Goal: Task Accomplishment & Management: Complete application form

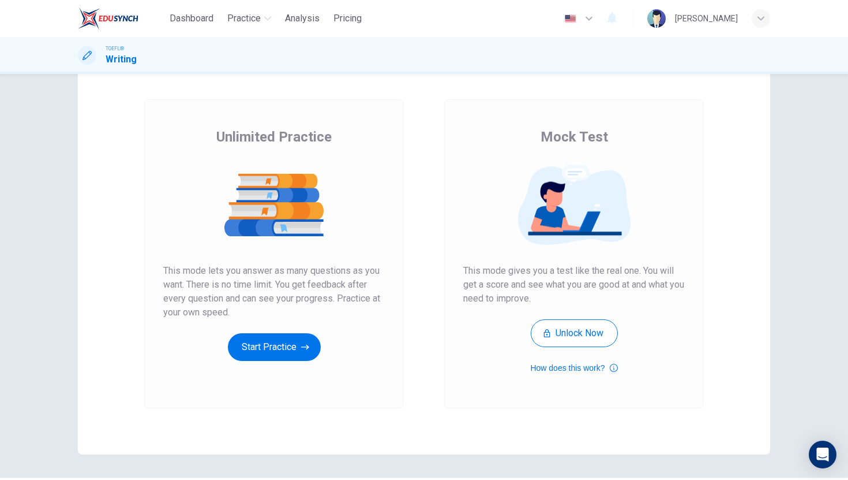
scroll to position [48, 0]
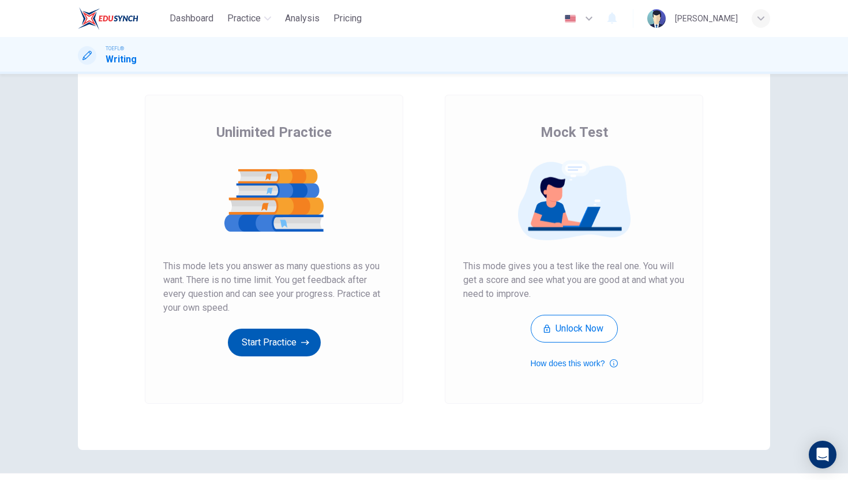
click at [283, 339] on button "Start Practice" at bounding box center [274, 342] width 93 height 28
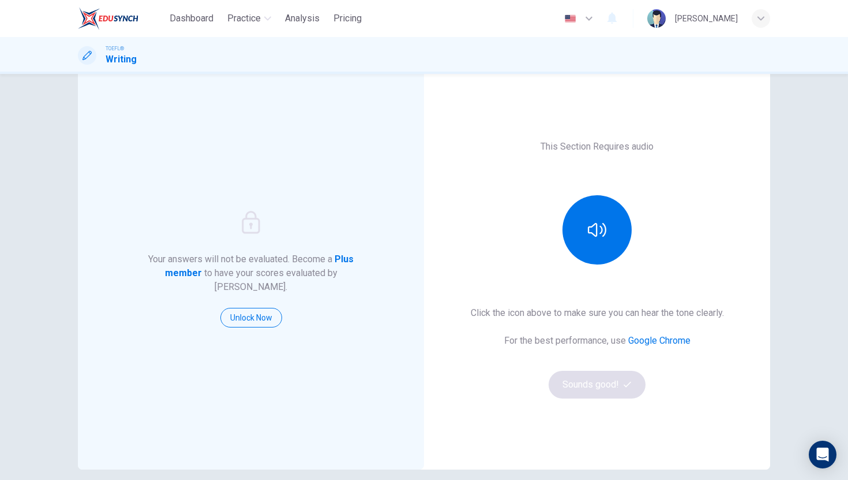
scroll to position [28, 0]
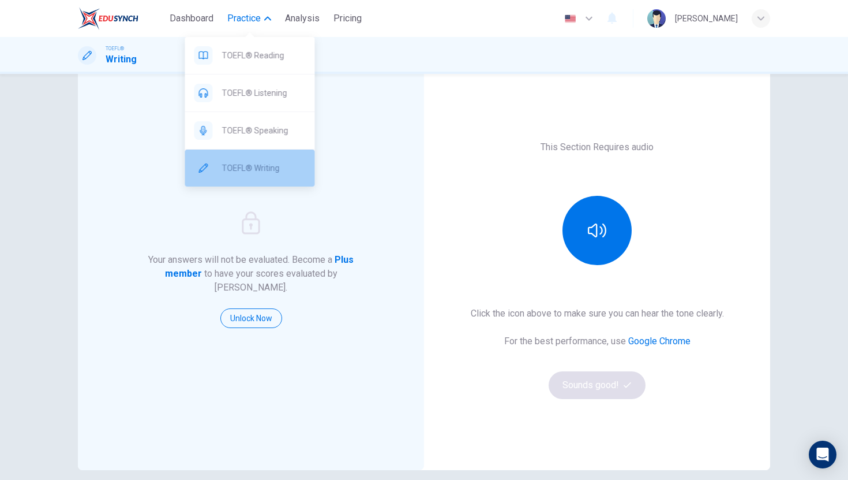
click at [249, 167] on span "TOEFL® Writing" at bounding box center [264, 168] width 84 height 14
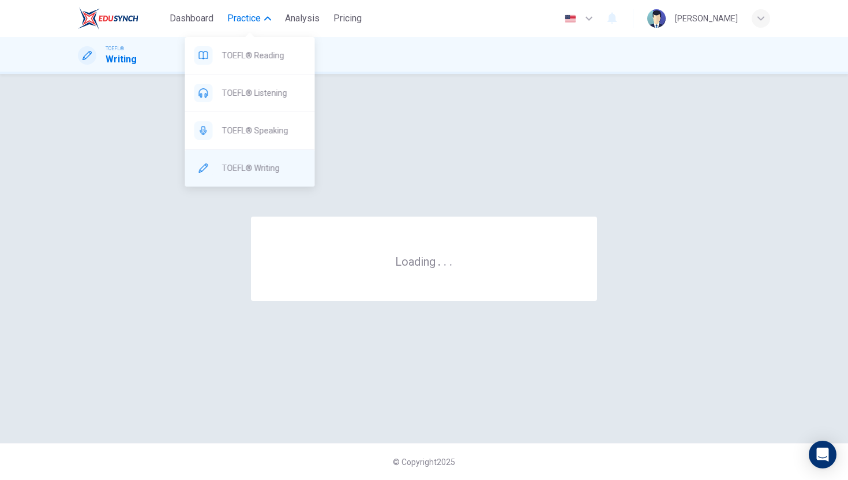
scroll to position [0, 0]
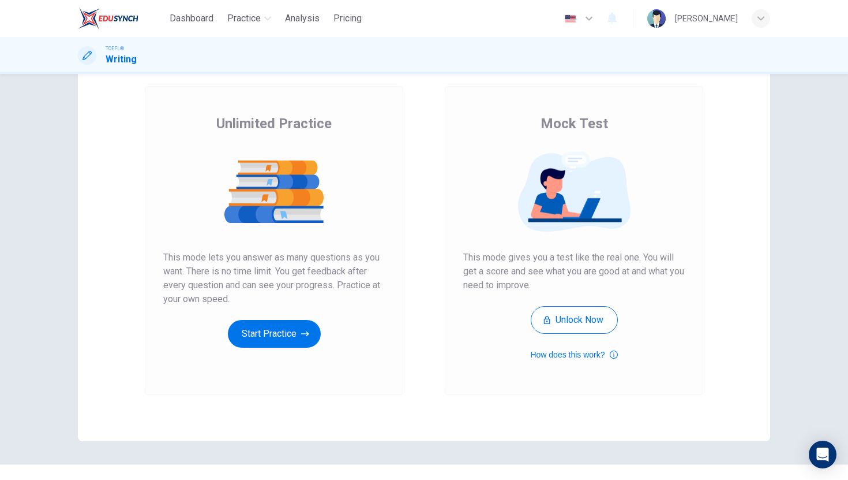
scroll to position [78, 0]
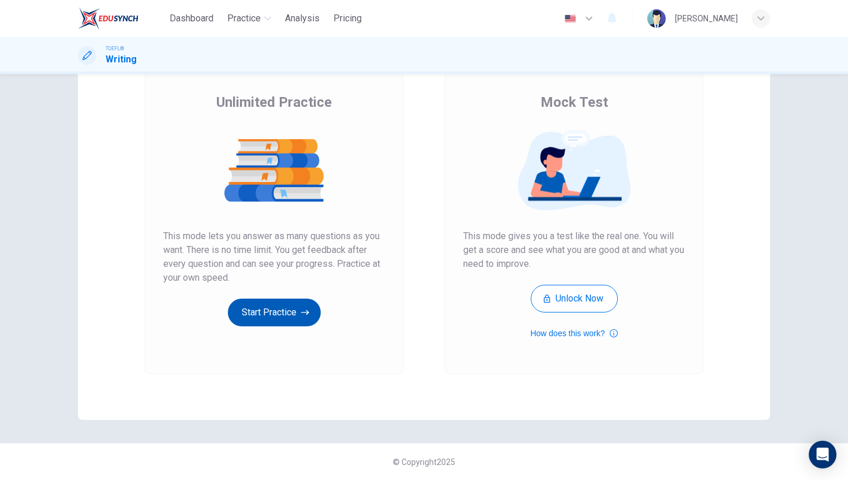
click at [264, 316] on button "Start Practice" at bounding box center [274, 312] width 93 height 28
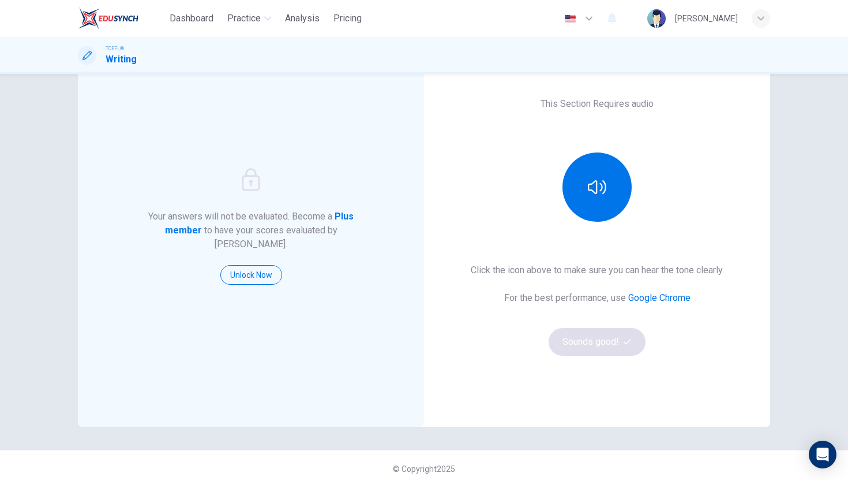
scroll to position [72, 0]
click at [591, 206] on button "button" at bounding box center [597, 186] width 69 height 69
click at [588, 344] on button "Sounds good!" at bounding box center [597, 341] width 97 height 28
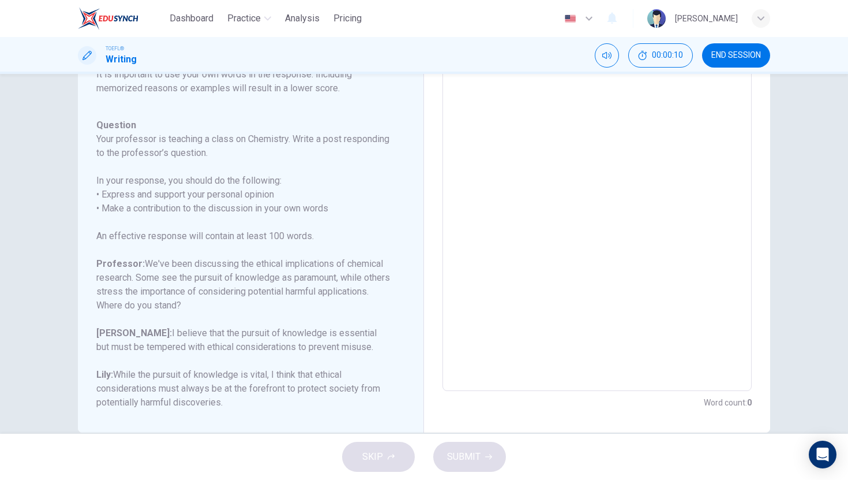
scroll to position [135, 0]
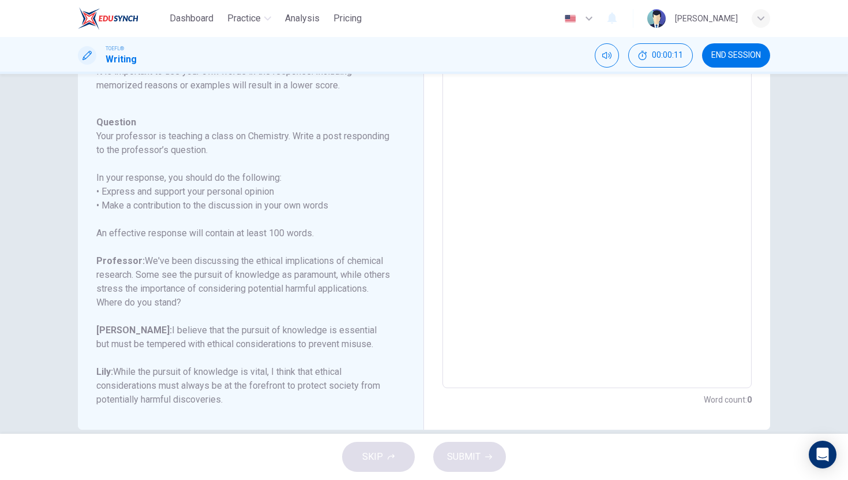
click at [593, 196] on textarea at bounding box center [597, 195] width 293 height 366
type textarea "T"
type textarea "x"
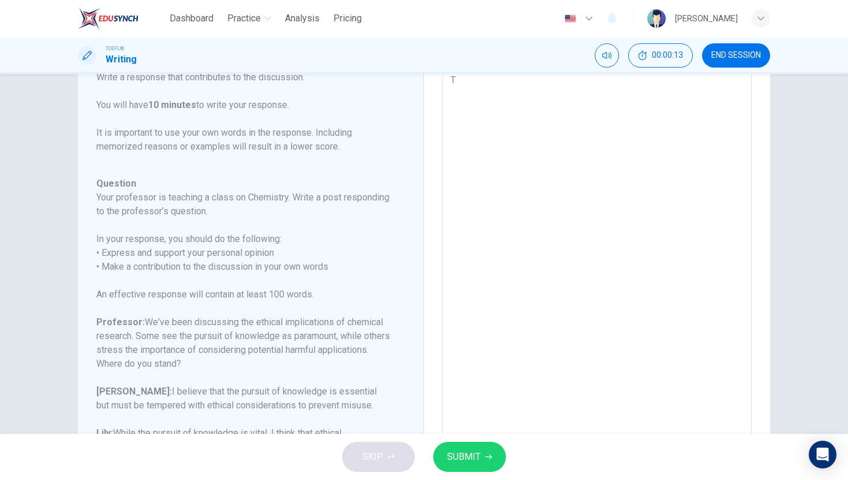
type textarea "Th"
type textarea "x"
type textarea "Thi"
type textarea "x"
type textarea "This"
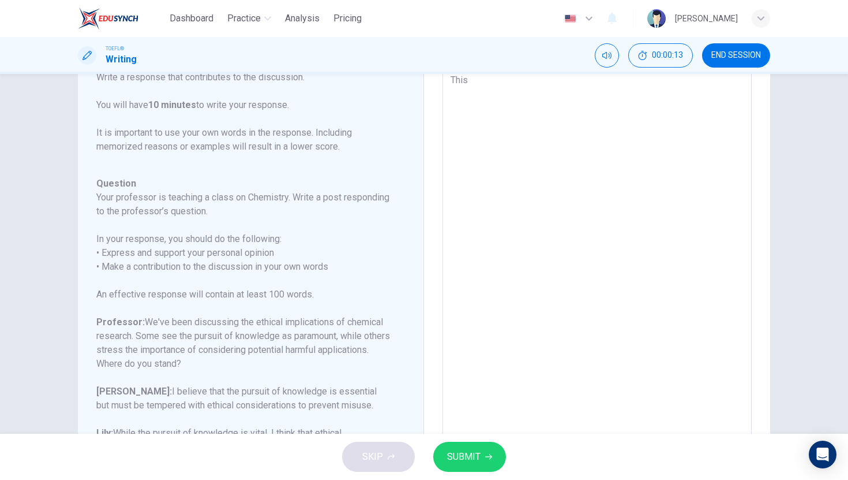
type textarea "x"
type textarea "This"
type textarea "x"
type textarea "This i"
type textarea "x"
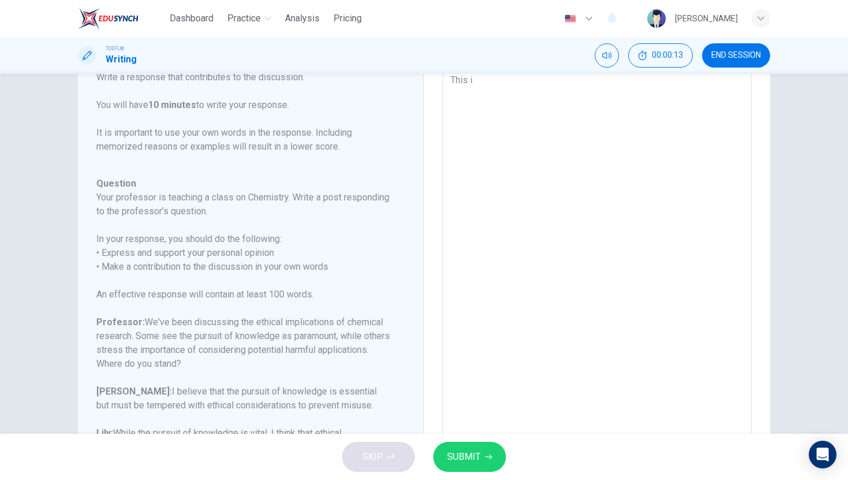
type textarea "This is"
type textarea "x"
type textarea "This is"
type textarea "x"
type textarea "This is a"
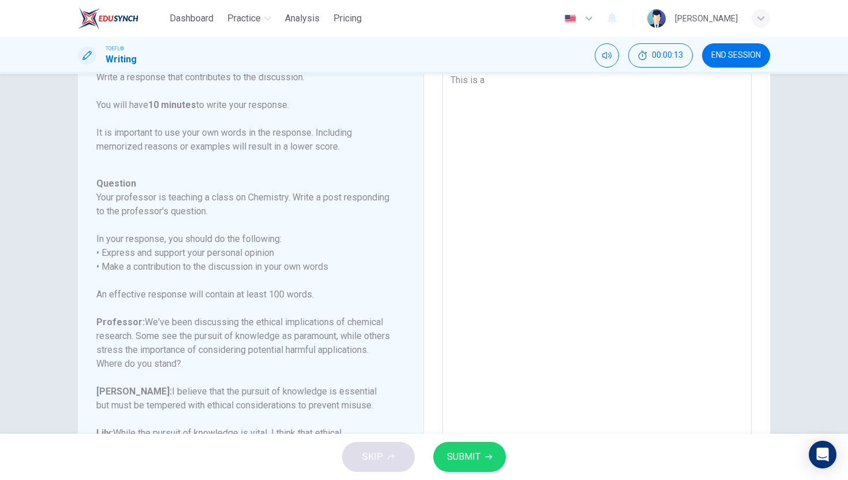
type textarea "x"
type textarea "This is a"
type textarea "x"
type textarea "This is a c"
type textarea "x"
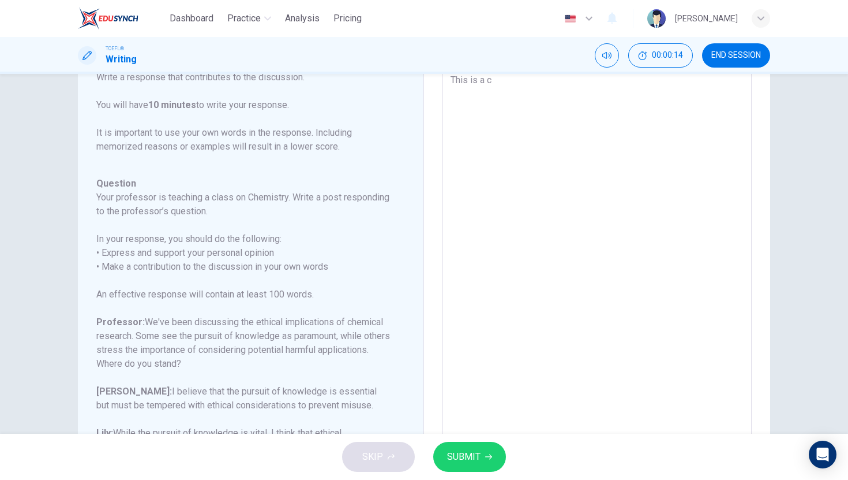
type textarea "This is a ch"
type textarea "x"
type textarea "This is a cha"
type textarea "x"
type textarea "This is a chal"
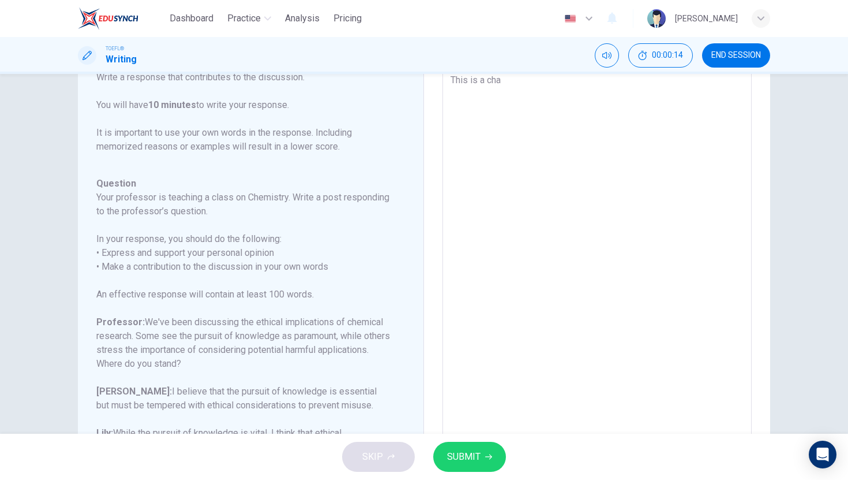
type textarea "x"
type textarea "This is a chall"
type textarea "x"
type textarea "This is a challe"
type textarea "x"
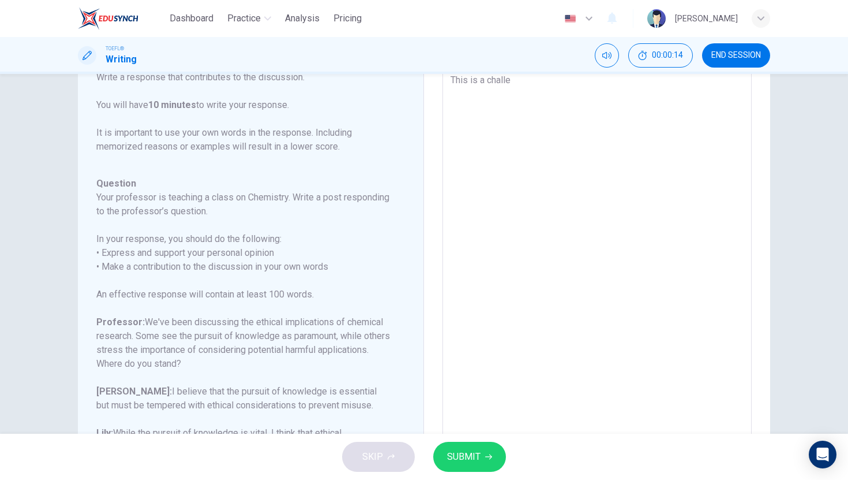
type textarea "This is a challen"
type textarea "x"
type textarea "This is a challeng"
type textarea "x"
type textarea "This is a challengi"
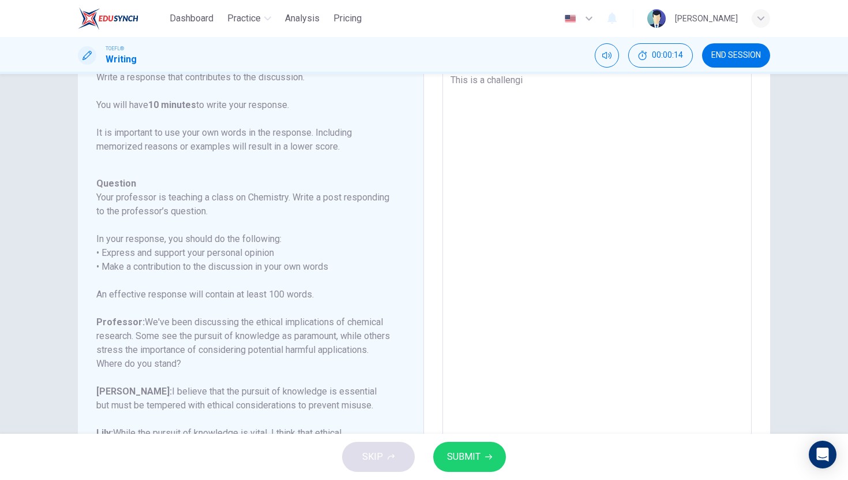
type textarea "x"
type textarea "This is a challengin"
type textarea "x"
type textarea "This is a challenging"
type textarea "x"
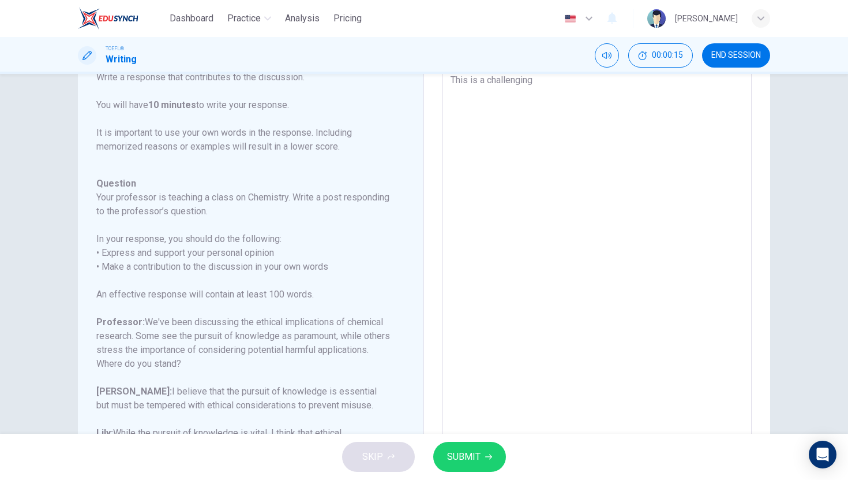
type textarea "This is a challenging"
type textarea "x"
type textarea "This is a challenging t"
type textarea "x"
type textarea "This is a challenging to"
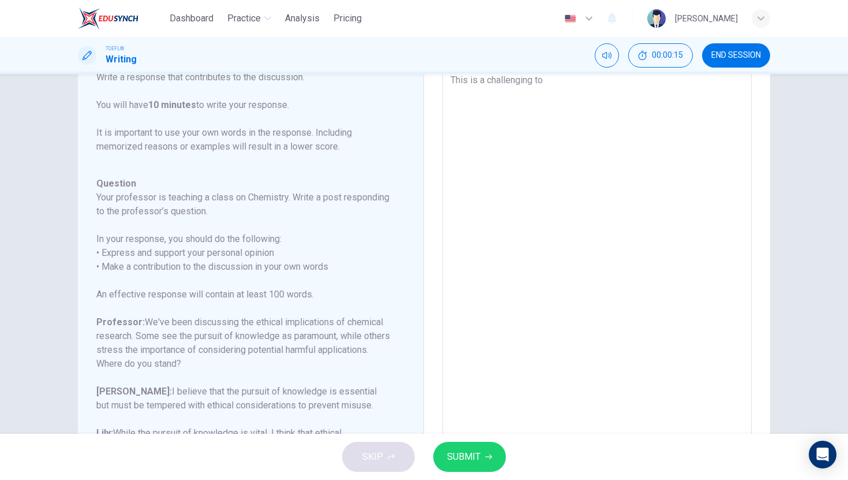
type textarea "x"
type textarea "This is a challenging top"
type textarea "x"
type textarea "This is a challenging topi"
type textarea "x"
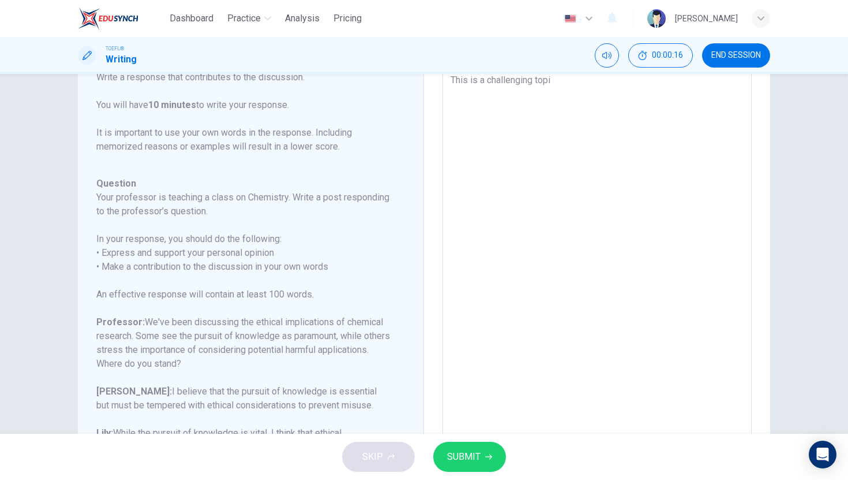
type textarea "This is a challenging topic"
type textarea "x"
type textarea "This is a challenging topic,"
type textarea "x"
type textarea "This is a challenging topic,"
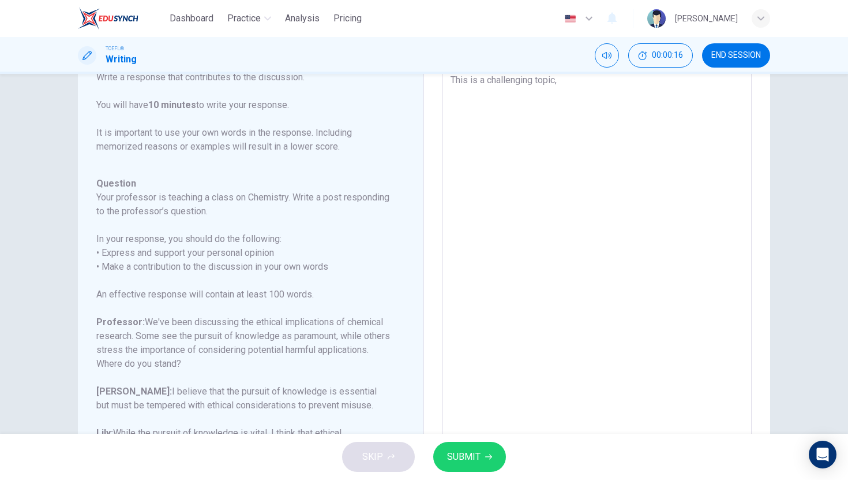
type textarea "x"
type textarea "This is a challenging topic, b"
type textarea "x"
type textarea "This is a challenging topic, bu"
type textarea "x"
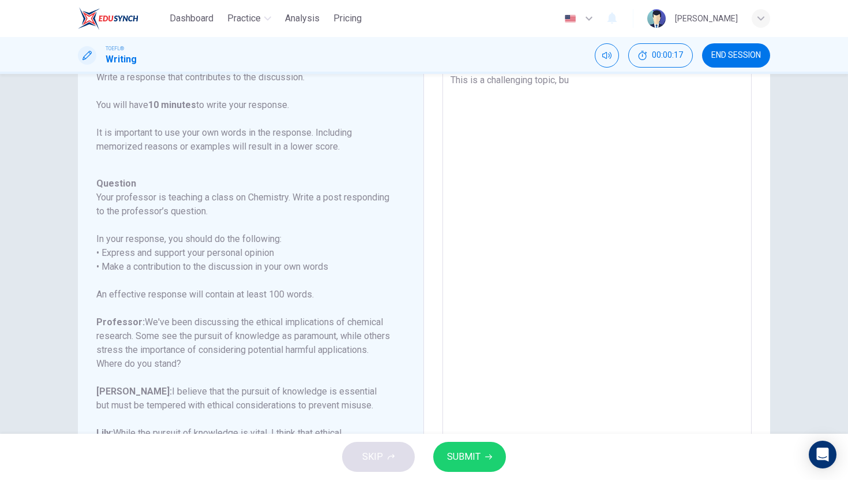
type textarea "This is a challenging topic, but"
type textarea "x"
type textarea "This is a challenging topic, but"
type textarea "x"
type textarea "This is a challenging topic, but m"
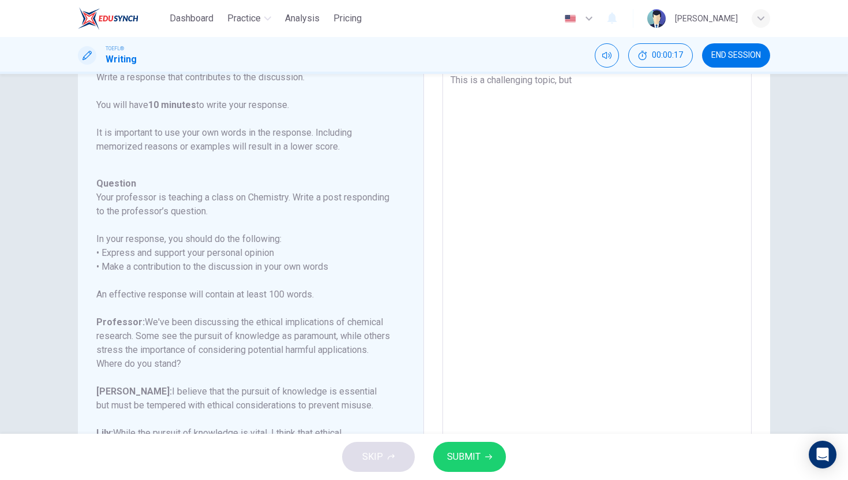
type textarea "x"
type textarea "This is a challenging topic, but my"
type textarea "x"
type textarea "This is a challenging topic, but my"
type textarea "x"
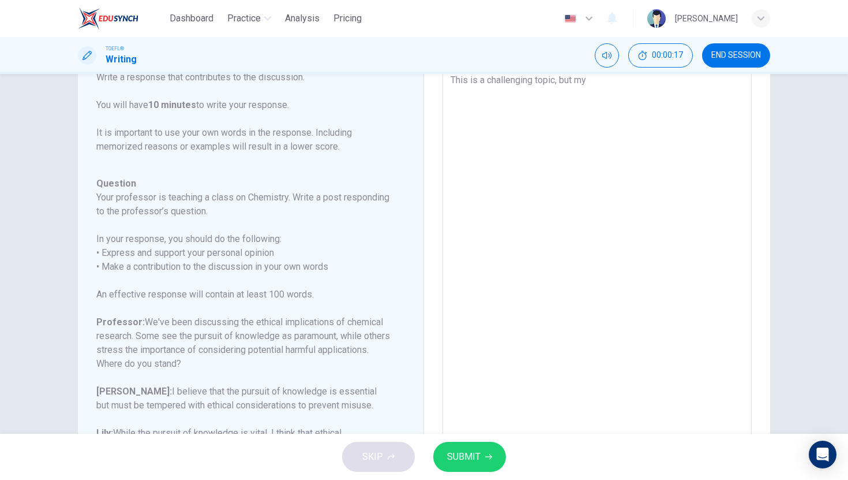
type textarea "This is a challenging topic, but my p"
type textarea "x"
type textarea "This is a challenging topic, but my pe"
type textarea "x"
type textarea "This is a challenging topic, but my pes"
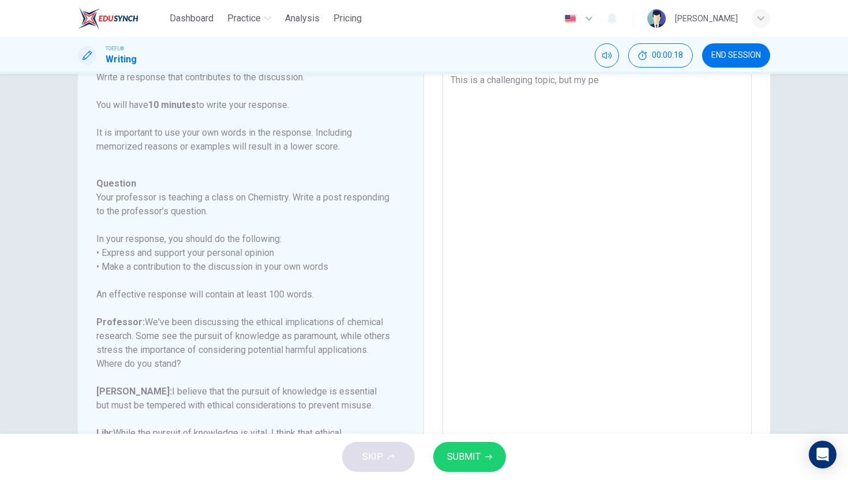
type textarea "x"
type textarea "This is a challenging topic, but my pe"
type textarea "x"
type textarea "This is a challenging topic, but my per"
type textarea "x"
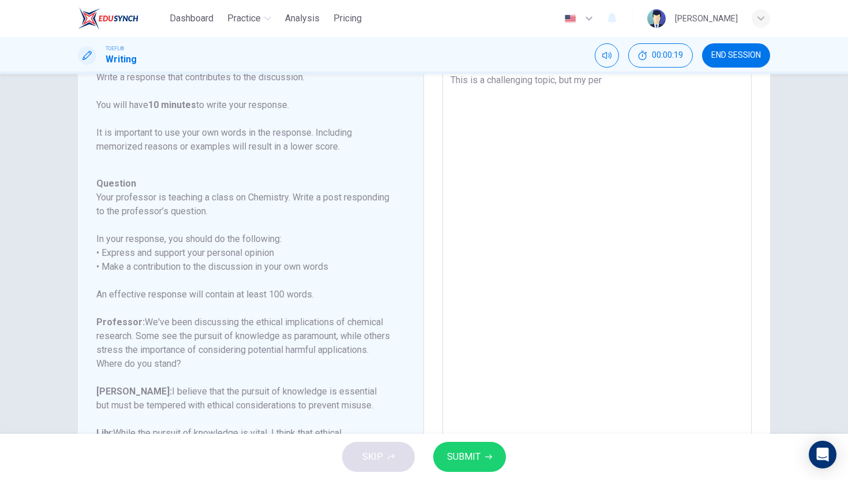
type textarea "This is a challenging topic, but my pers"
type textarea "x"
type textarea "This is a challenging topic, but my perso"
type textarea "x"
type textarea "This is a challenging topic, but my person"
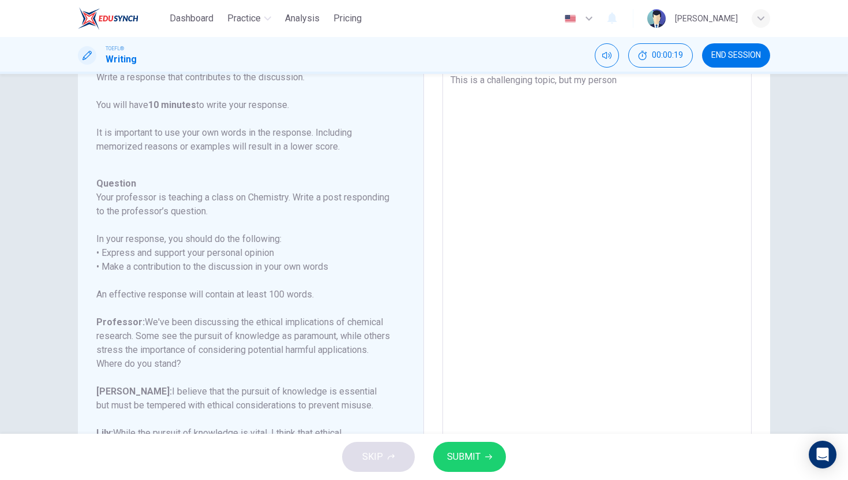
type textarea "x"
type textarea "This is a challenging topic, but my persona"
type textarea "x"
type textarea "This is a challenging topic, but my personal"
type textarea "x"
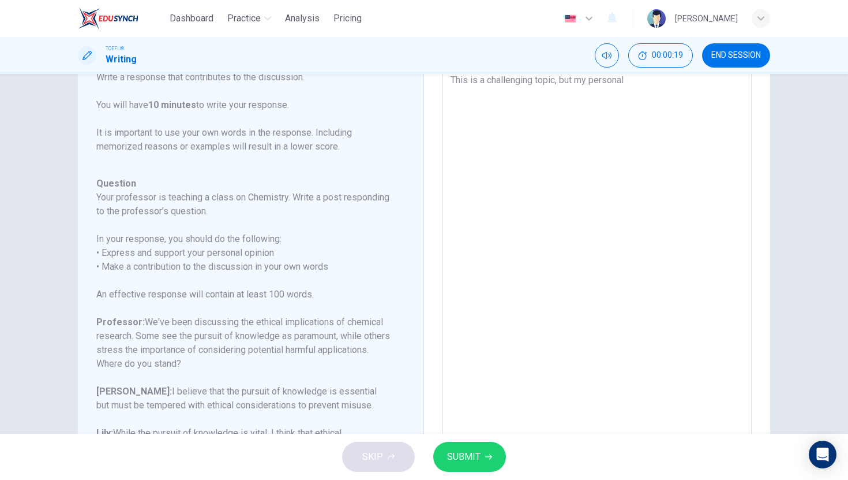
type textarea "This is a challenging topic, but my personal"
type textarea "x"
type textarea "This is a challenging topic, but my personal b"
type textarea "x"
type textarea "This is a challenging topic, but my personal be"
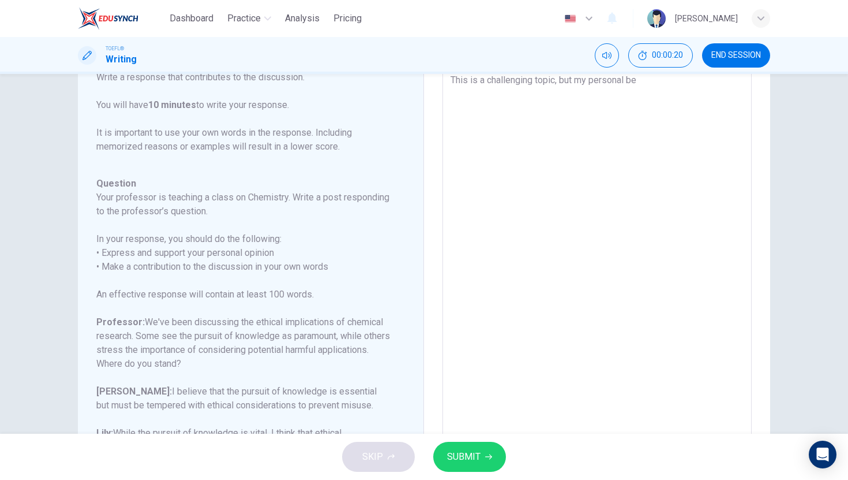
type textarea "x"
type textarea "This is a challenging topic, but my personal bel"
type textarea "x"
type textarea "This is a challenging topic, but my personal beli"
type textarea "x"
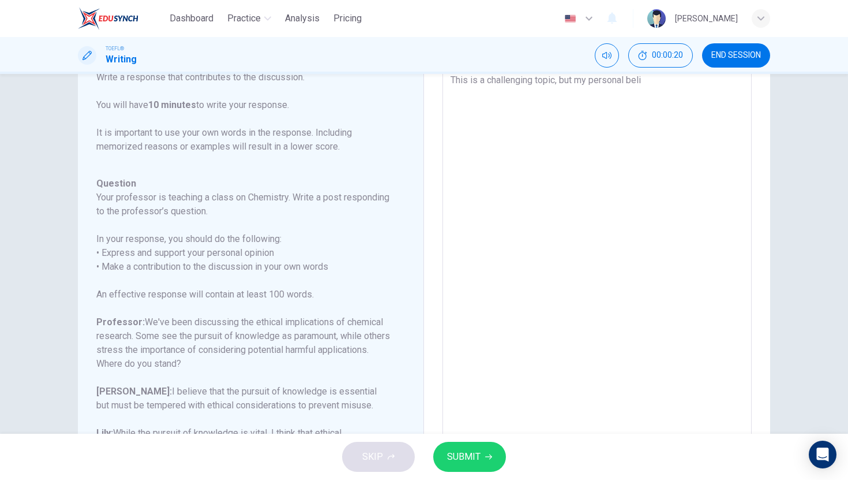
type textarea "This is a challenging topic, but my personal beliu"
type textarea "x"
type textarea "This is a challenging topic, but my personal beliue"
type textarea "x"
type textarea "This is a challenging topic, but my personal beliuef"
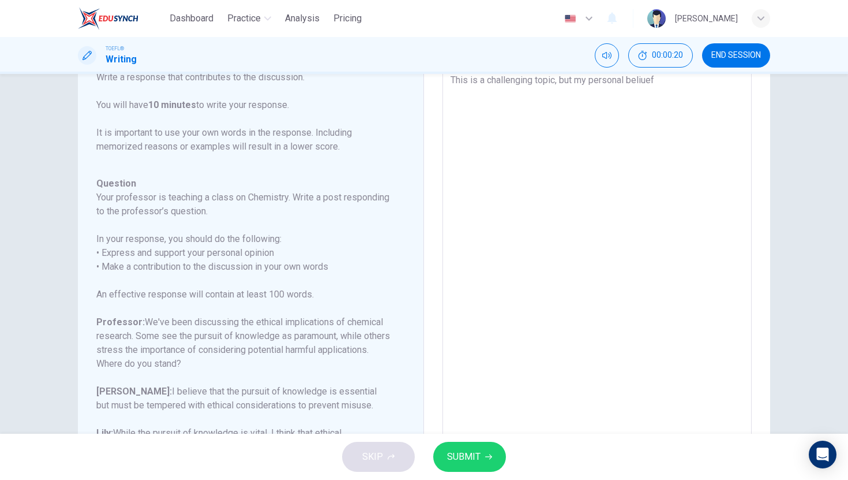
type textarea "x"
type textarea "This is a challenging topic, but my personal beliuef"
type textarea "x"
type textarea "This is a challenging topic, but my personal beliuef i"
type textarea "x"
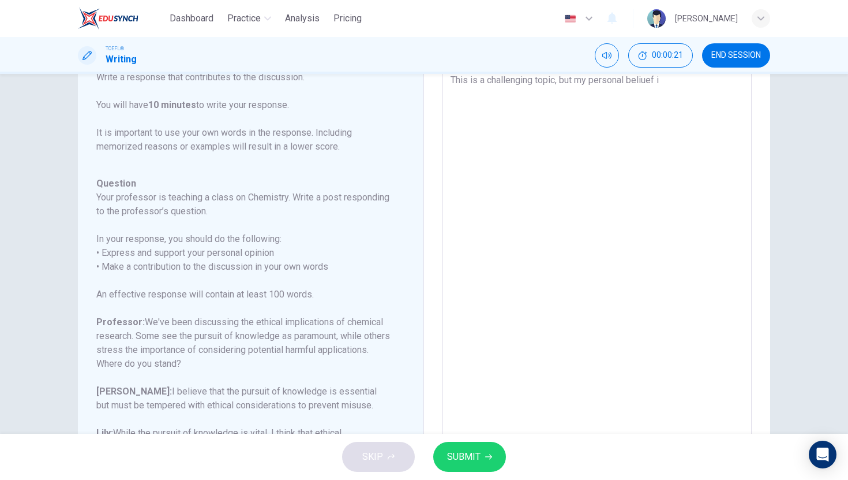
type textarea "This is a challenging topic, but my personal beliuef is"
type textarea "x"
type textarea "This is a challenging topic, but my personal beliuef is"
type textarea "x"
type textarea "This is a challenging topic, but my personal beliuef is t"
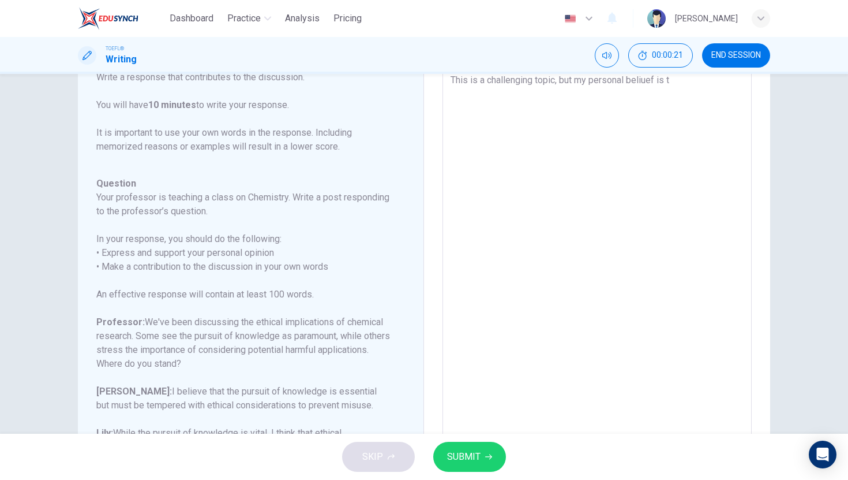
type textarea "x"
type textarea "This is a challenging topic, but my personal beliuef is th"
type textarea "x"
type textarea "This is a challenging topic, but my personal beliuef is tha"
type textarea "x"
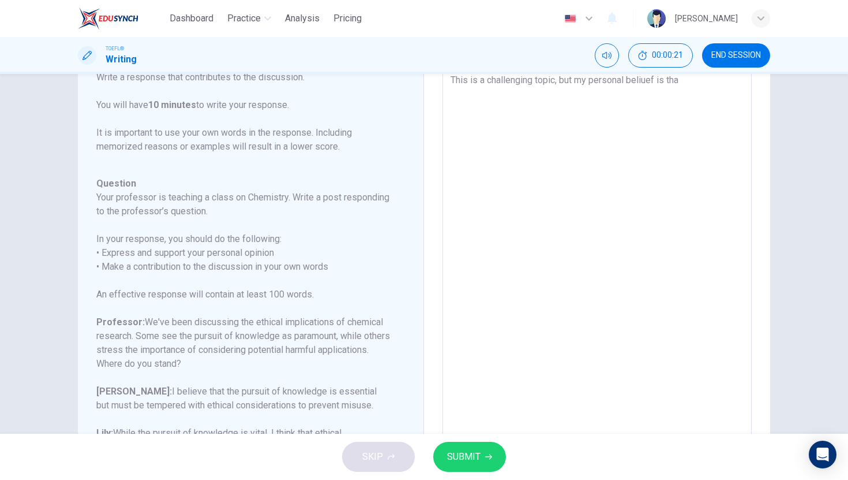
type textarea "This is a challenging topic, but my personal beliuef is that"
type textarea "x"
type textarea "This is a challenging topic, but my personal beliuef is that"
type textarea "x"
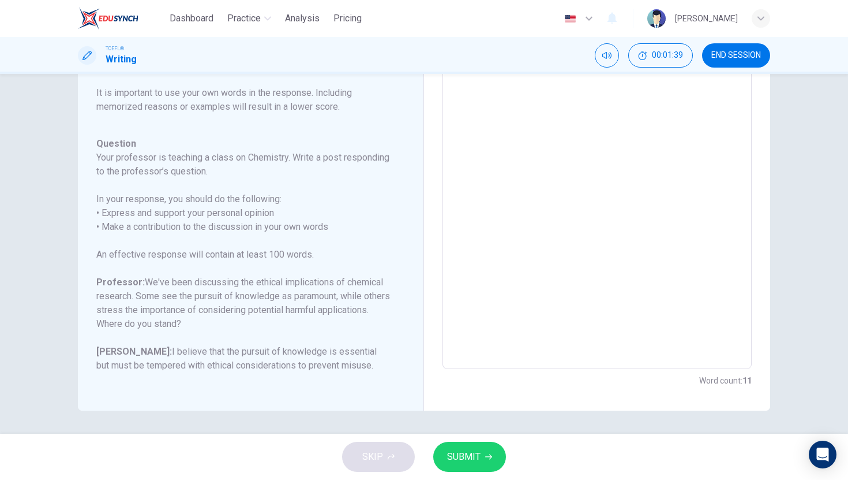
scroll to position [70, 0]
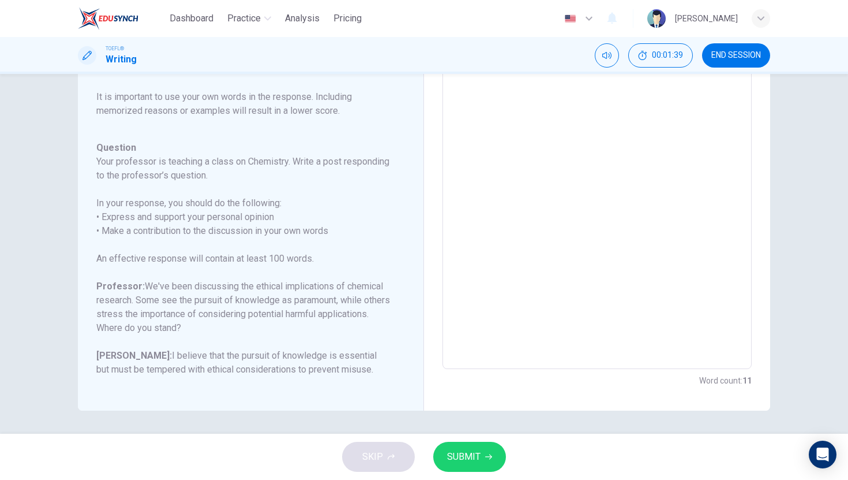
type textarea "This is a challenging topic, but my personal beliuef is that"
click at [459, 456] on span "SUBMIT" at bounding box center [463, 456] width 33 height 16
type textarea "x"
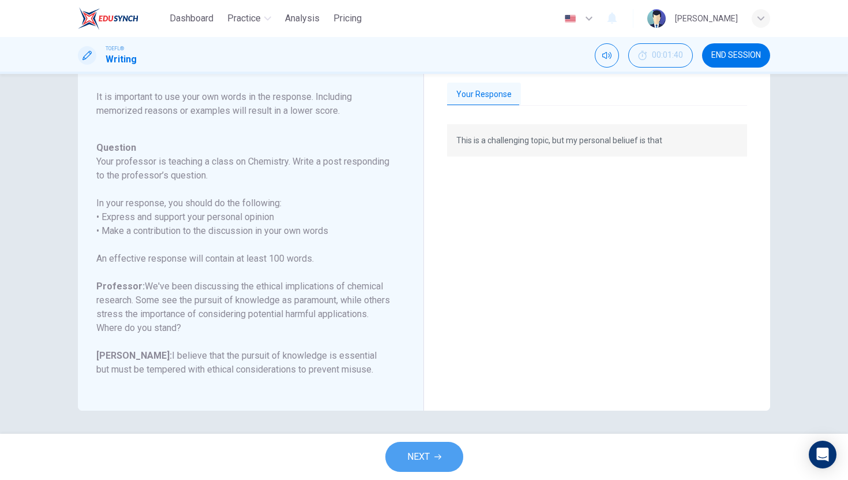
click at [418, 465] on button "NEXT" at bounding box center [425, 457] width 78 height 30
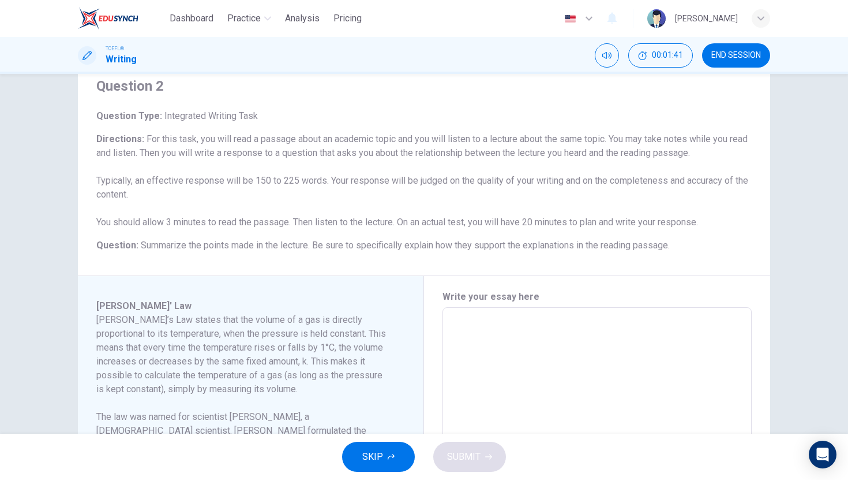
scroll to position [41, 0]
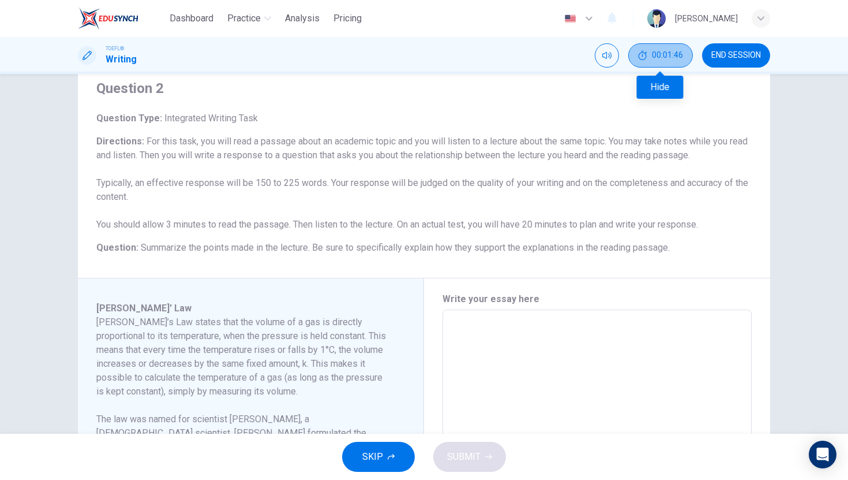
click at [648, 59] on button "00:01:46" at bounding box center [660, 55] width 65 height 24
click at [674, 58] on button "Show" at bounding box center [681, 55] width 24 height 24
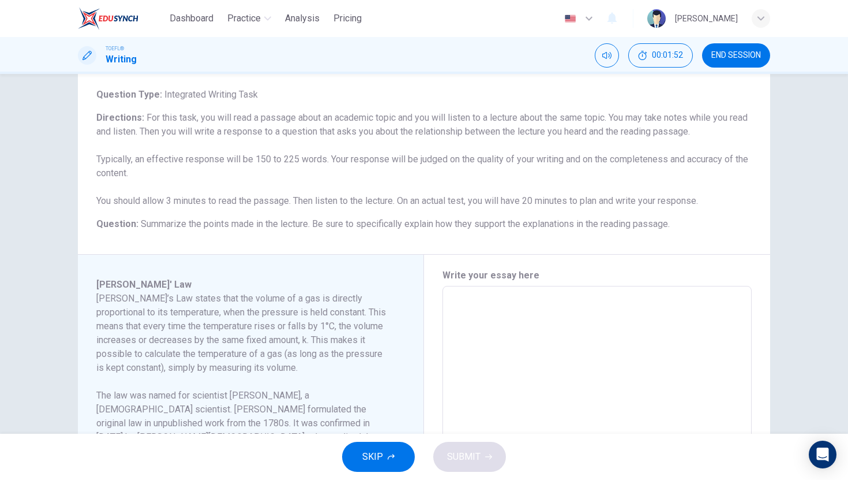
scroll to position [62, 0]
click at [365, 456] on span "SKIP" at bounding box center [372, 456] width 21 height 16
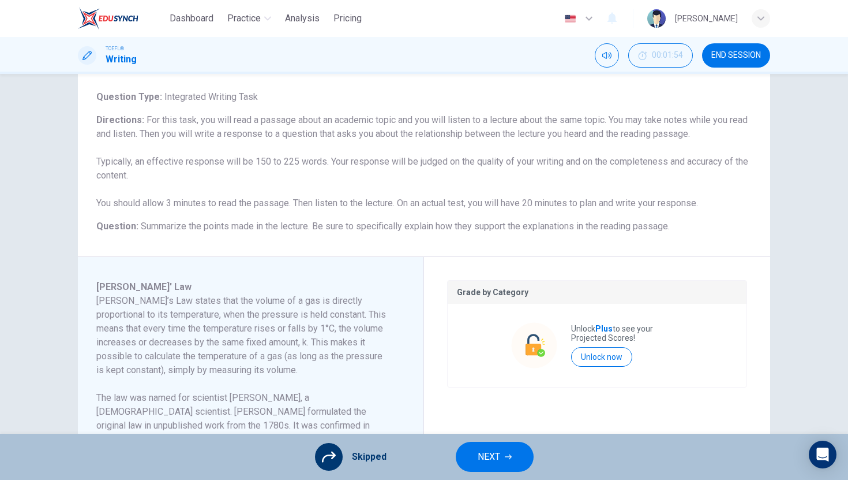
click at [475, 474] on div "Skipped NEXT" at bounding box center [424, 456] width 848 height 46
click at [366, 458] on span "Skipped" at bounding box center [369, 457] width 35 height 14
click at [493, 458] on span "NEXT" at bounding box center [489, 456] width 23 height 16
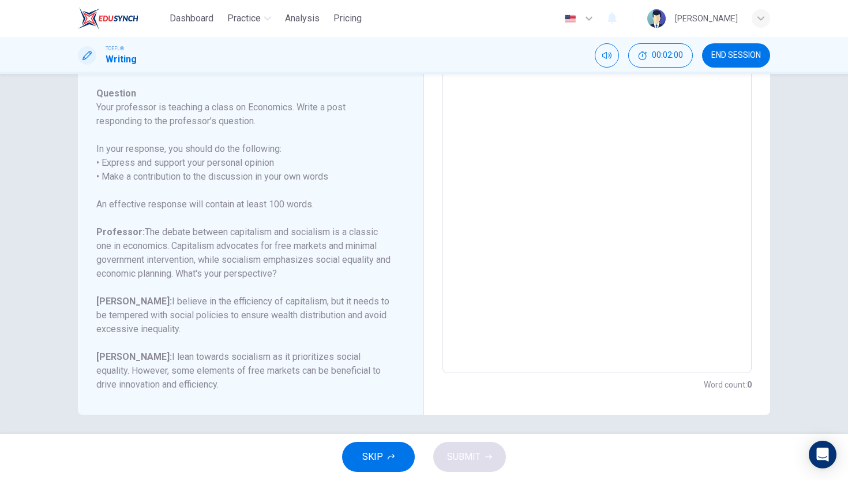
scroll to position [147, 0]
click at [552, 209] on textarea at bounding box center [597, 183] width 293 height 366
type textarea "T"
type textarea "x"
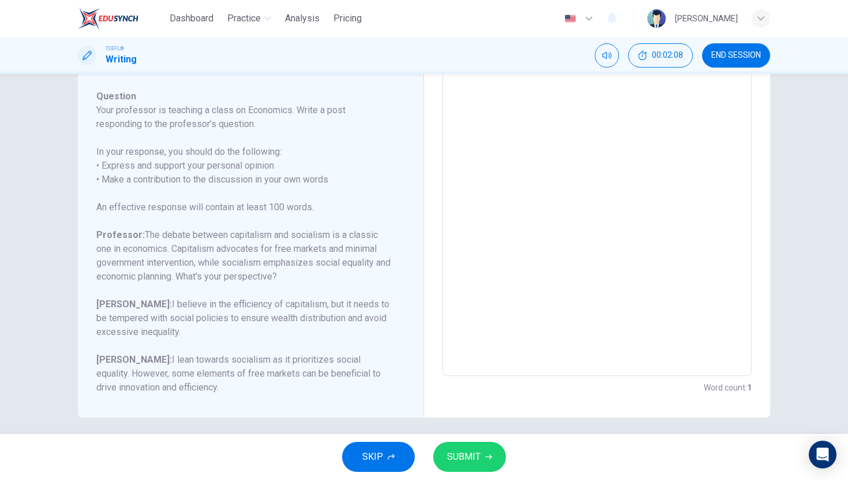
scroll to position [74, 0]
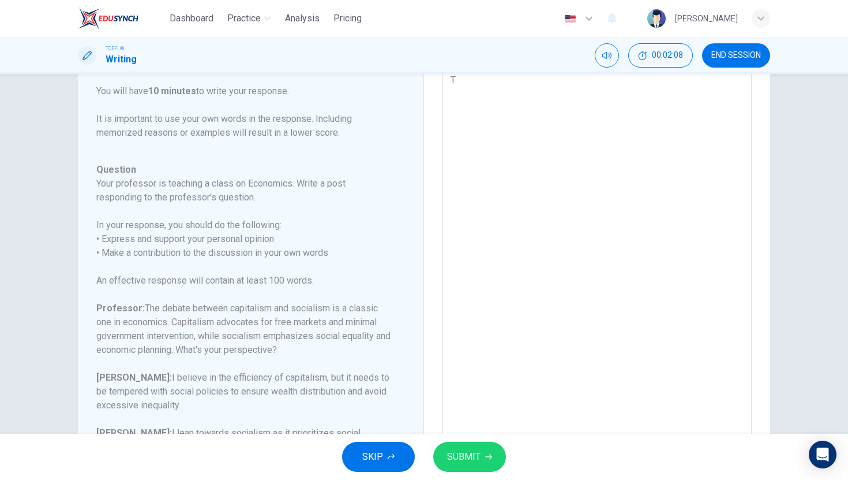
type textarea "Th"
type textarea "x"
type textarea "Thi"
type textarea "x"
type textarea "This"
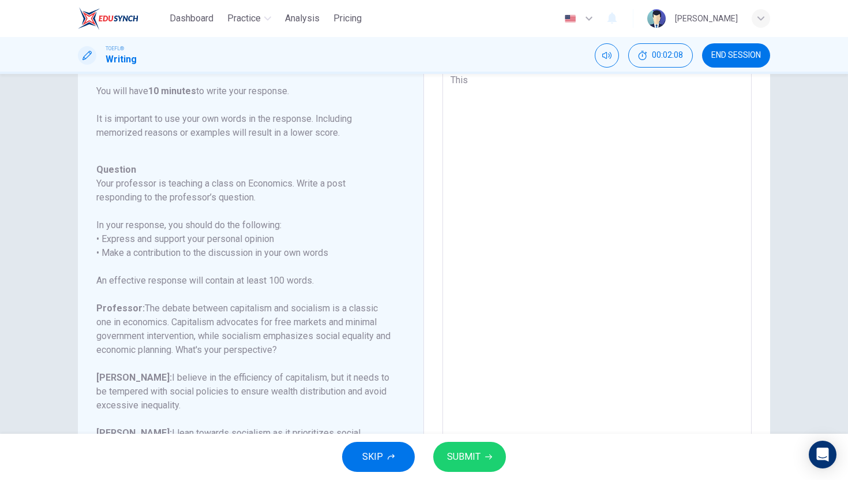
type textarea "x"
type textarea "This"
type textarea "x"
type textarea "This i"
type textarea "x"
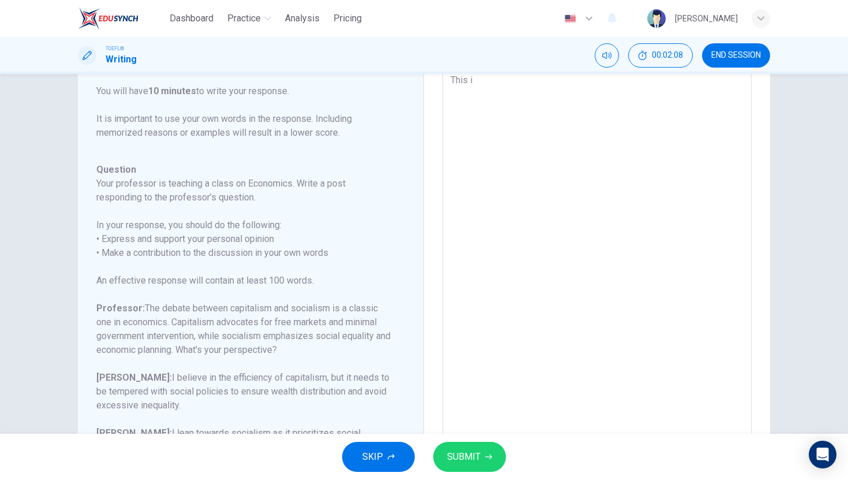
type textarea "This is"
type textarea "x"
type textarea "This is"
type textarea "x"
type textarea "This is a"
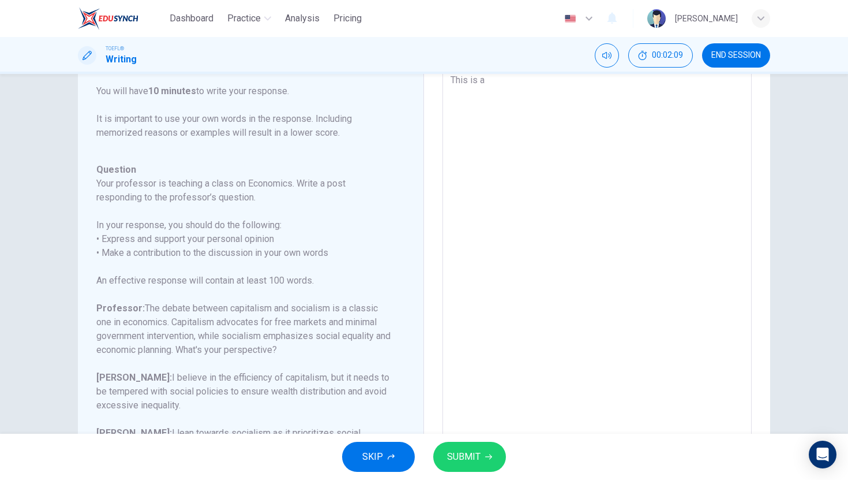
type textarea "x"
type textarea "This is a"
type textarea "x"
type textarea "This is a c"
type textarea "x"
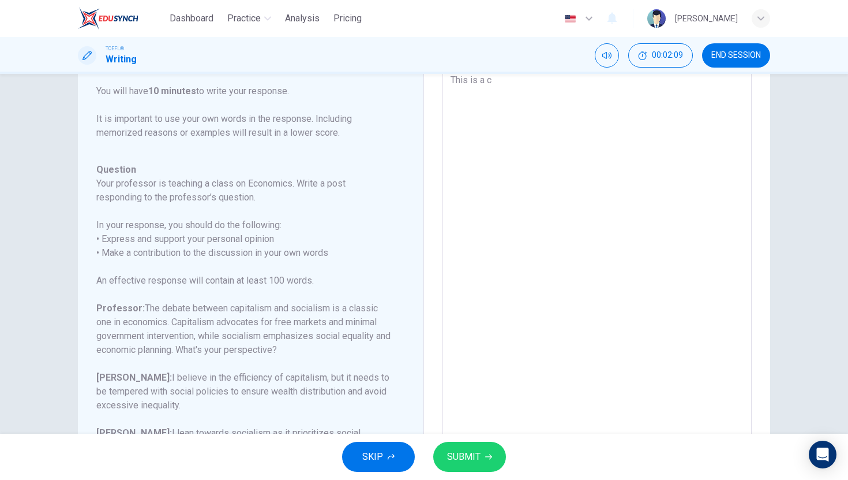
type textarea "This is a ch"
type textarea "x"
type textarea "This is a cha"
type textarea "x"
type textarea "This is a chal"
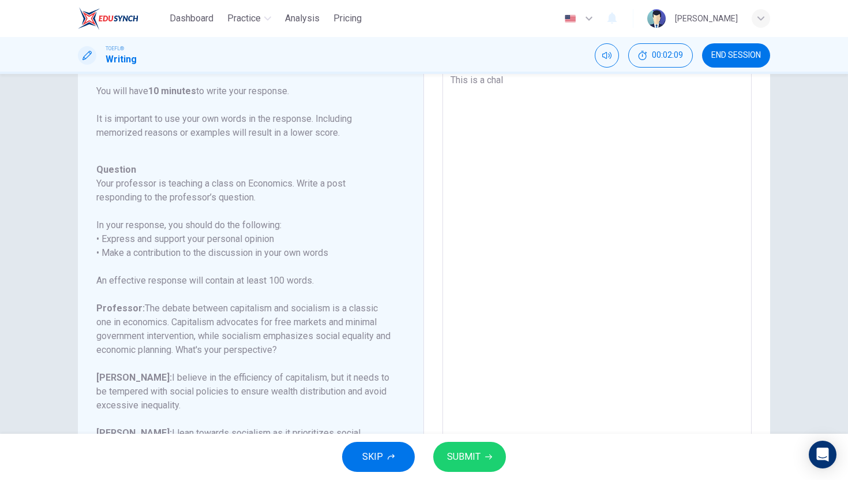
type textarea "x"
type textarea "This is a chall"
type textarea "x"
type textarea "This is a challe"
type textarea "x"
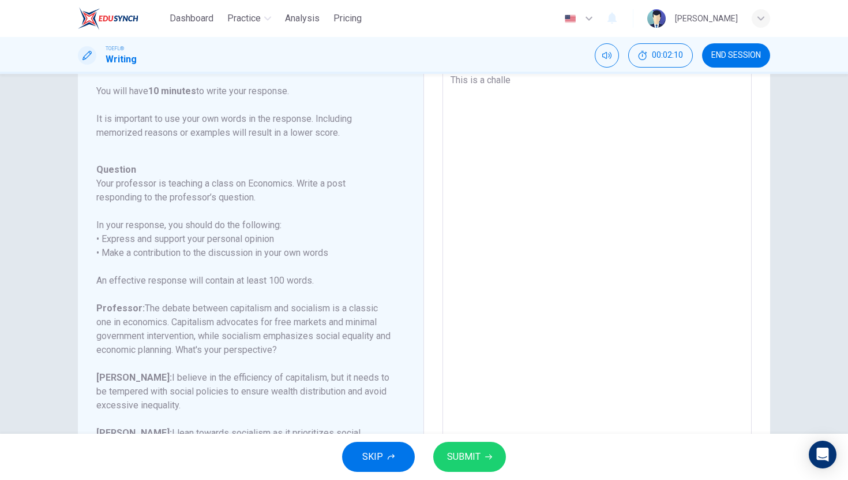
type textarea "This is a challen"
type textarea "x"
type textarea "This is a challeng"
type textarea "x"
type textarea "This is a challengi"
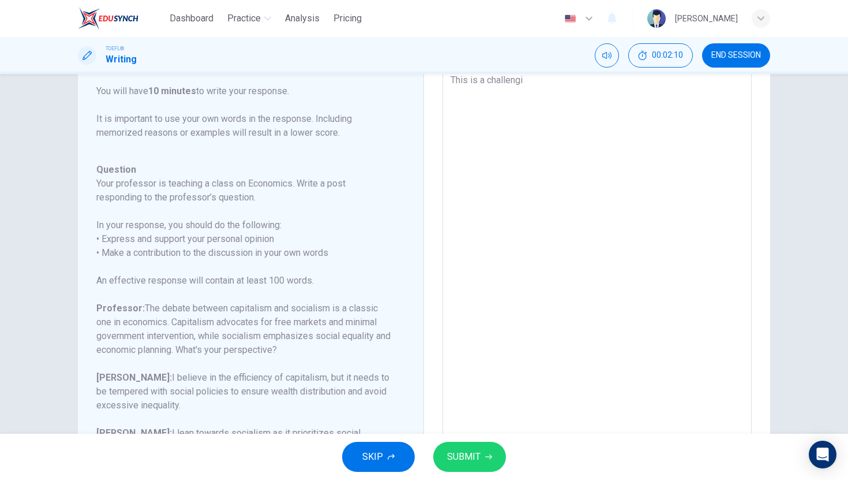
type textarea "x"
type textarea "This is a challengin"
type textarea "x"
type textarea "This is a challenging"
type textarea "x"
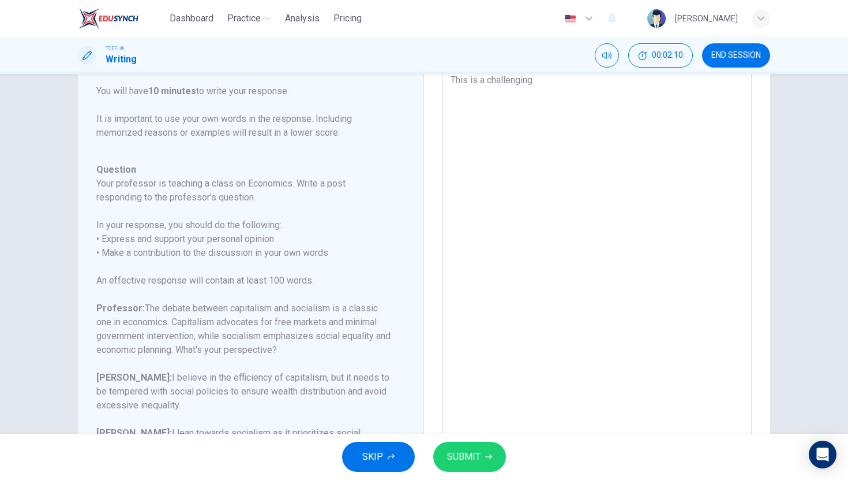
type textarea "This is a challenging"
type textarea "x"
type textarea "This is a challenging t"
type textarea "x"
type textarea "This is a challenging to"
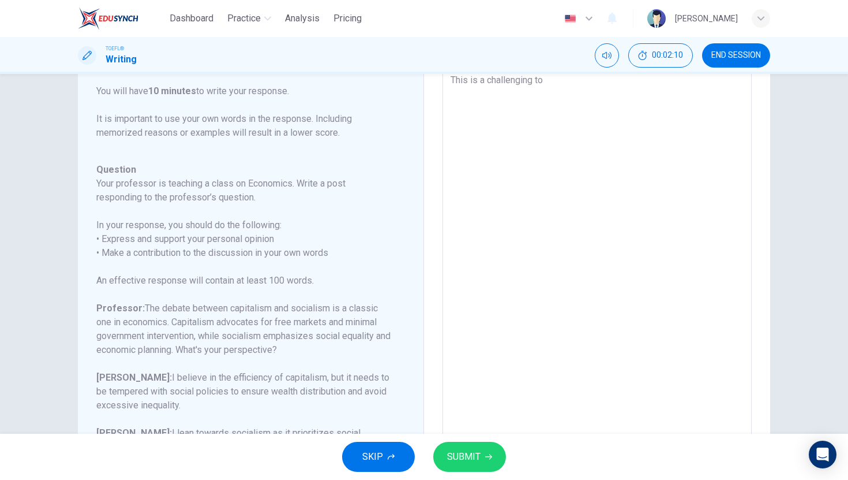
type textarea "x"
type textarea "This is a challenging top"
type textarea "x"
type textarea "This is a challenging topi"
type textarea "x"
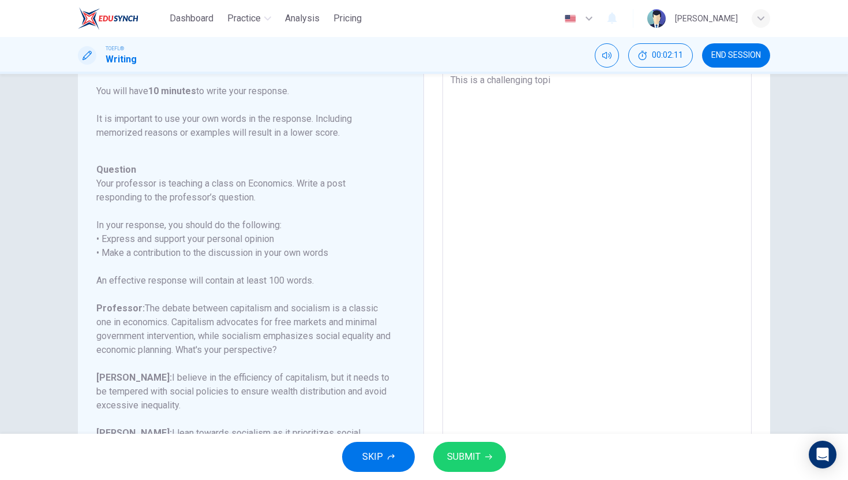
type textarea "This is a challenging topic"
type textarea "x"
type textarea "This is a challenging topic"
type textarea "x"
type textarea "This is a challenging topic b"
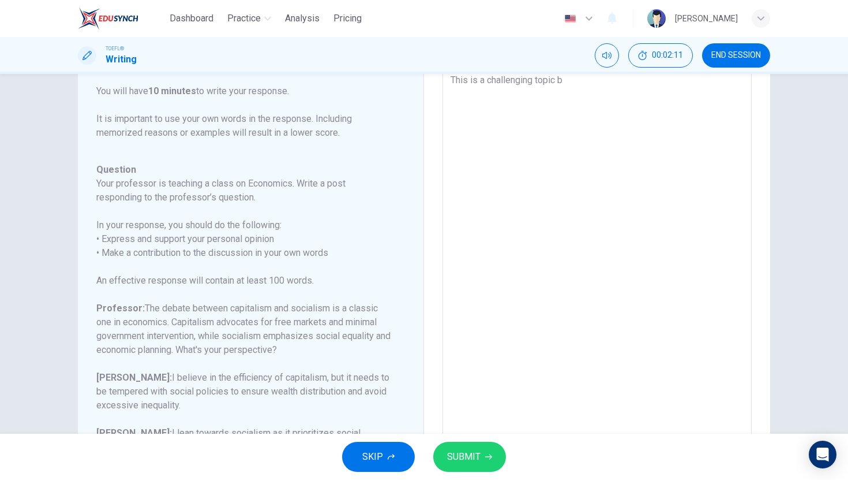
type textarea "x"
type textarea "This is a challenging topic bu"
type textarea "x"
type textarea "This is a challenging topic but"
type textarea "x"
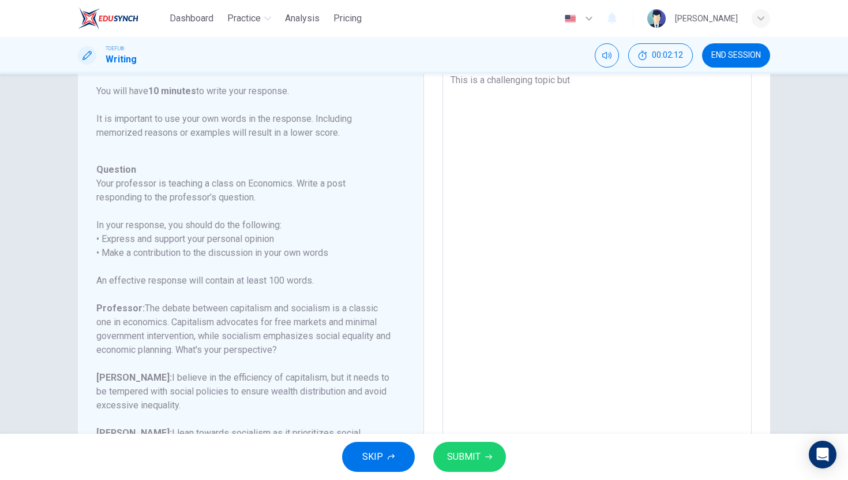
type textarea "This is a challenging topic but"
type textarea "x"
type textarea "This is a challenging topic but m"
type textarea "x"
type textarea "This is a challenging topic but my"
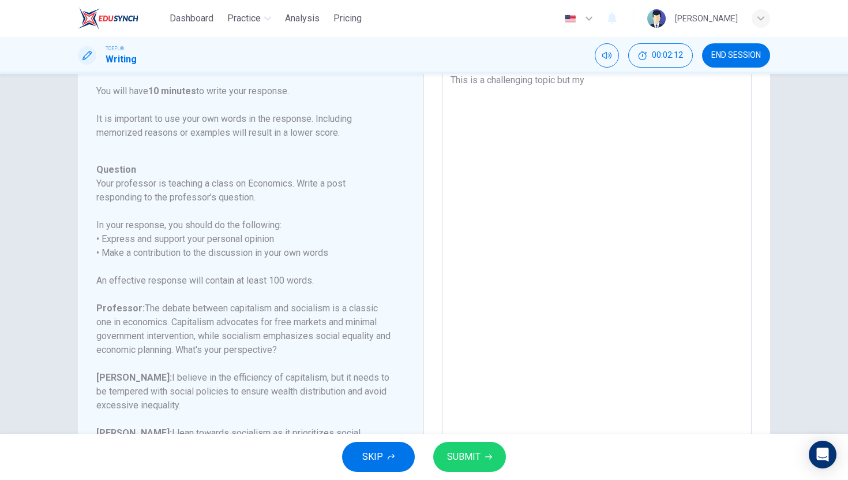
type textarea "x"
type textarea "This is a challenging topic but my"
type textarea "x"
type textarea "This is a challenging topic but my p"
type textarea "x"
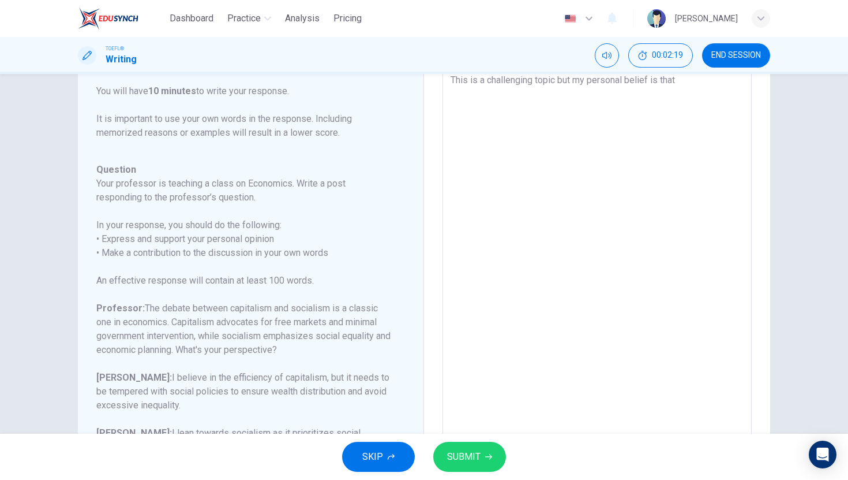
click at [559, 81] on textarea "This is a challenging topic but my personal belief is that" at bounding box center [597, 256] width 293 height 366
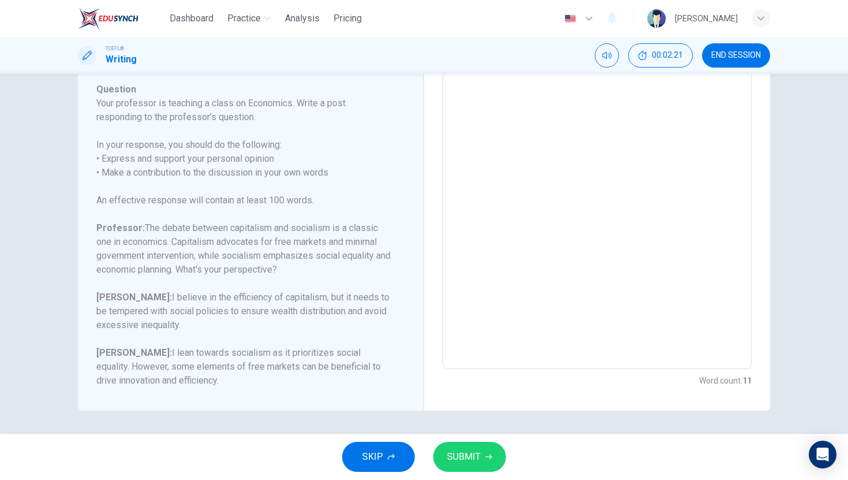
scroll to position [154, 0]
